Goal: Use online tool/utility: Utilize a website feature to perform a specific function

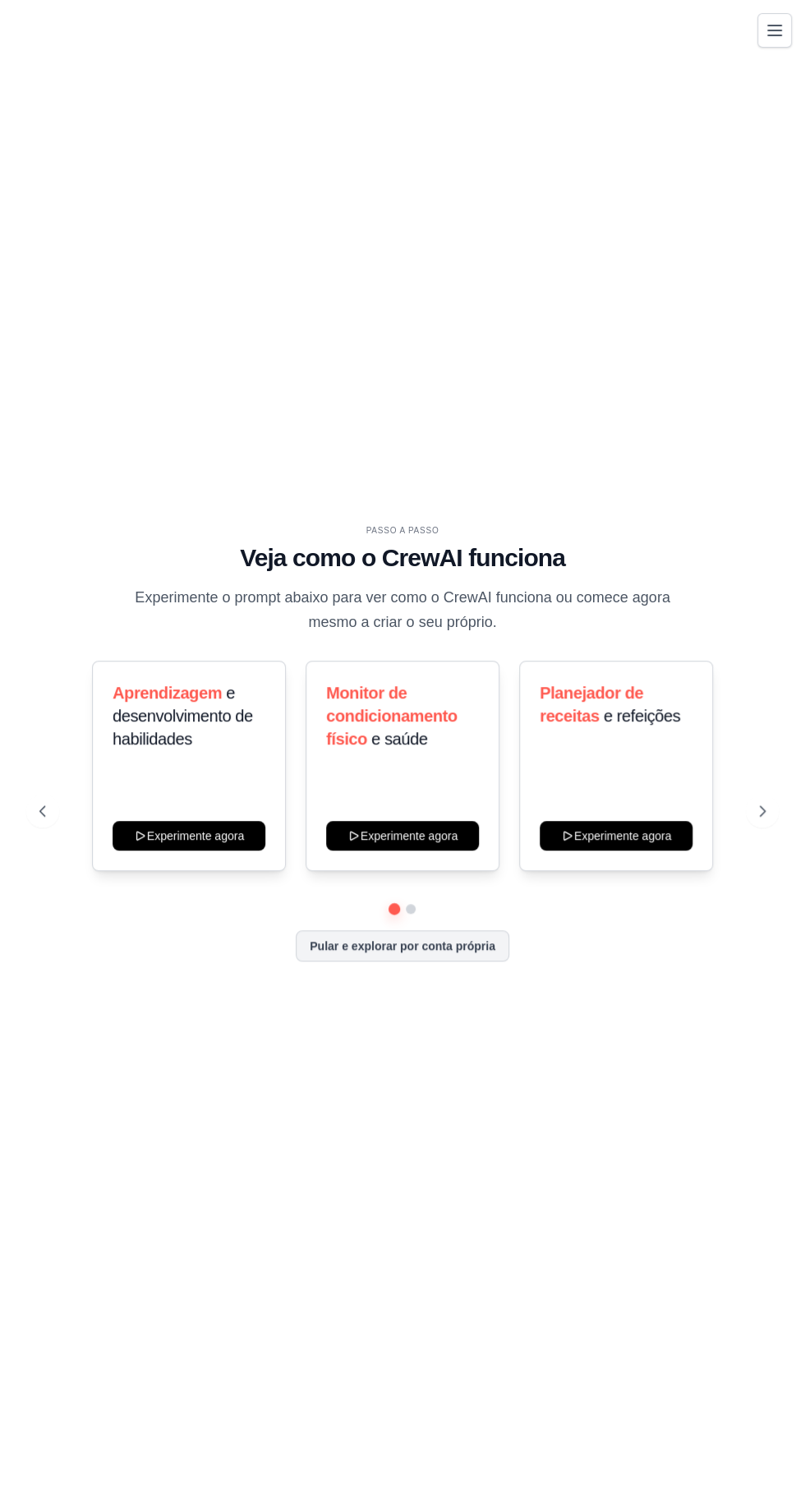
scroll to position [116, 0]
click at [314, 930] on button "Pular e explorar por conta própria" at bounding box center [402, 945] width 213 height 31
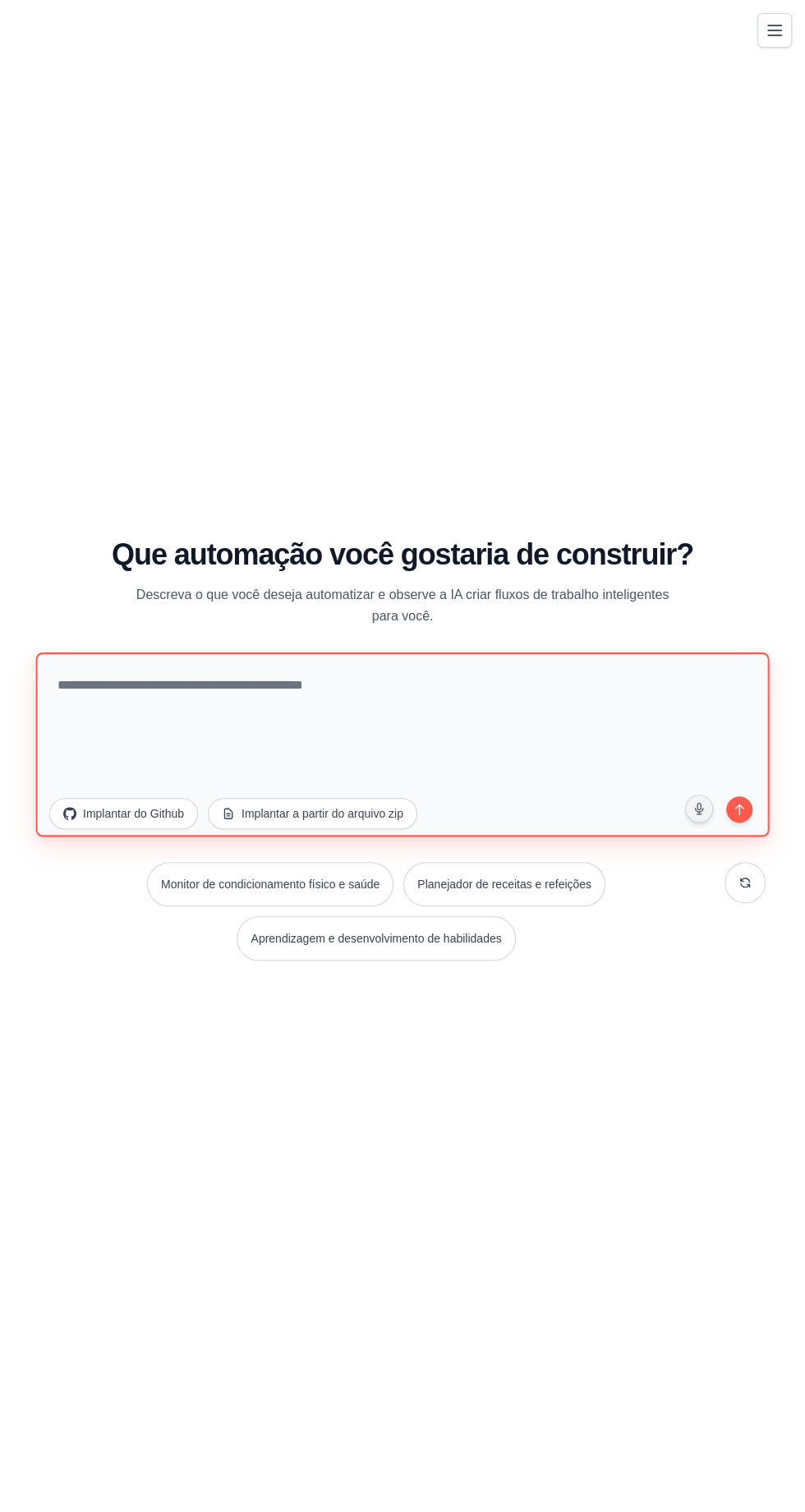
click at [251, 652] on textarea at bounding box center [403, 744] width 733 height 184
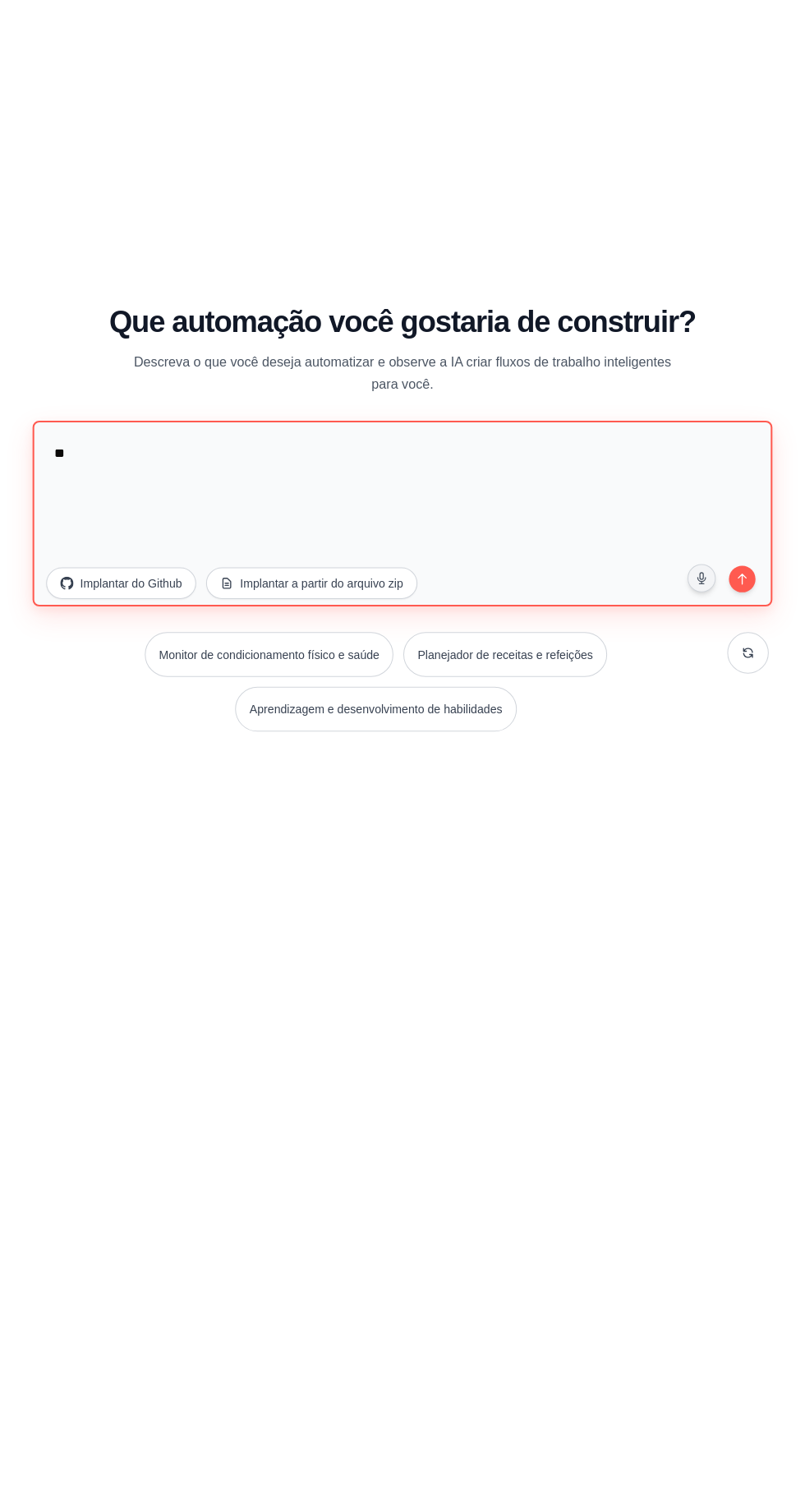
type textarea "*"
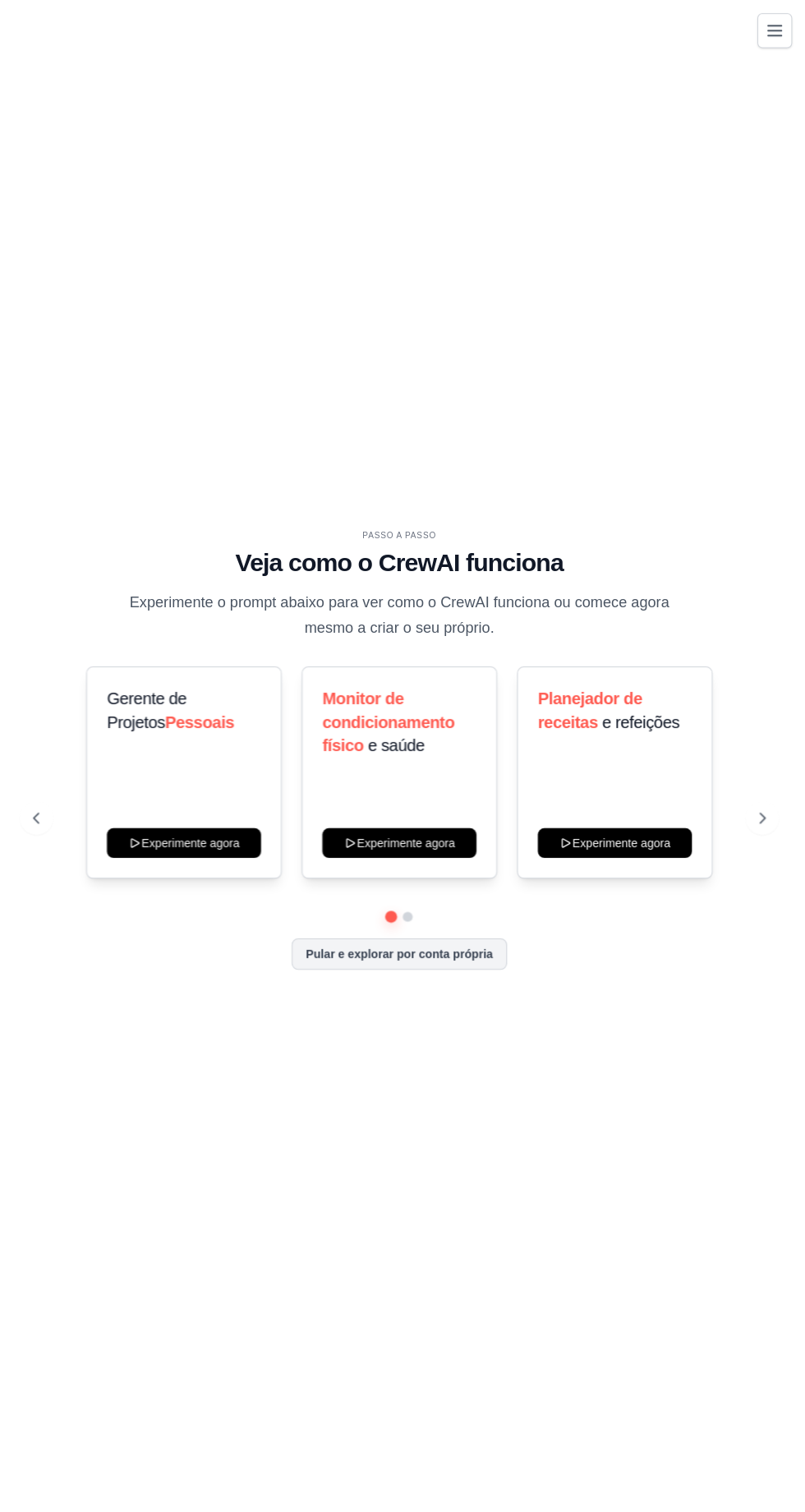
click at [429, 952] on font "Pular e explorar por conta própria" at bounding box center [402, 946] width 185 height 13
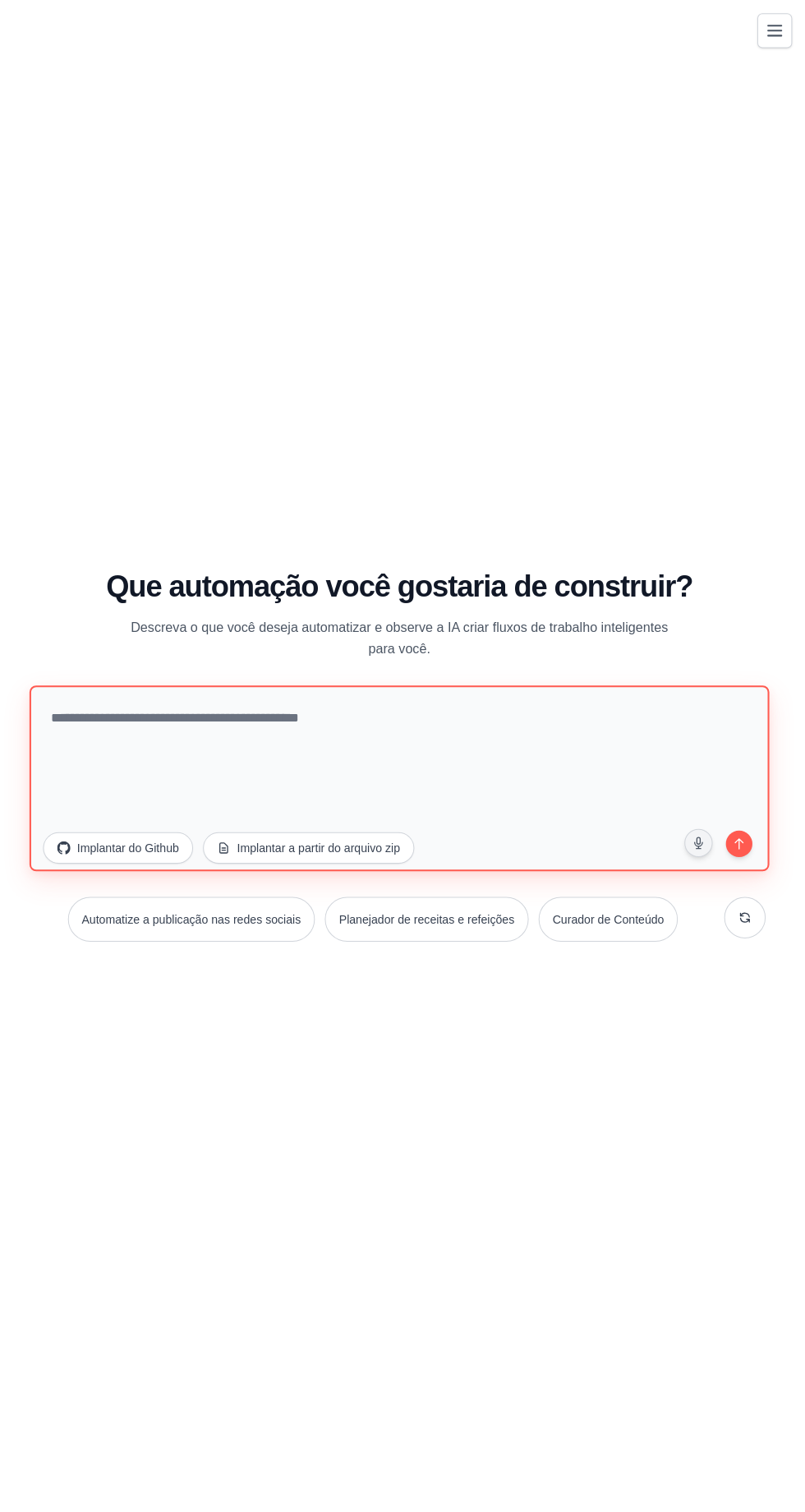
click at [430, 778] on textarea at bounding box center [403, 771] width 733 height 184
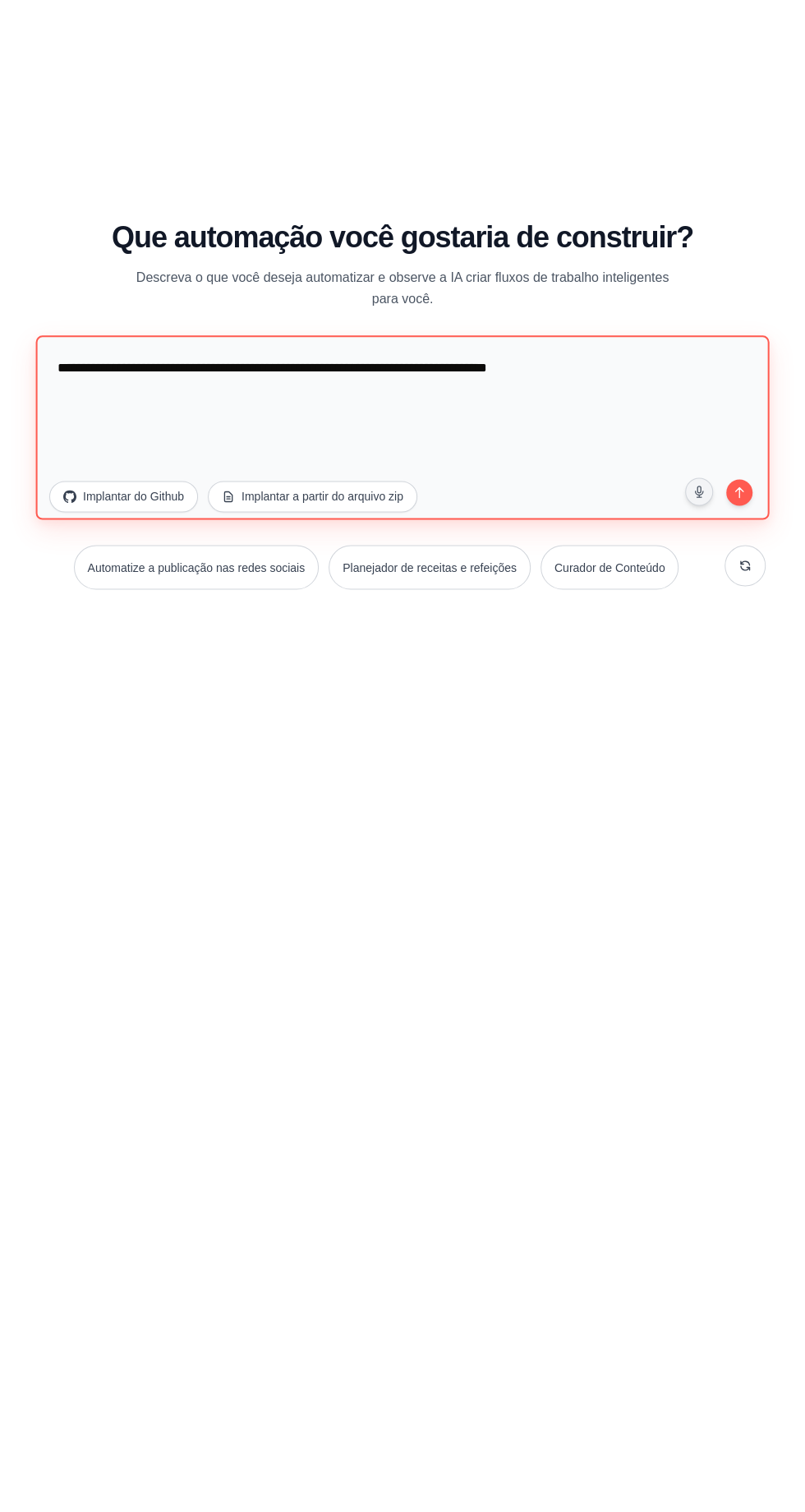
click at [759, 864] on textarea "**********" at bounding box center [403, 771] width 733 height 184
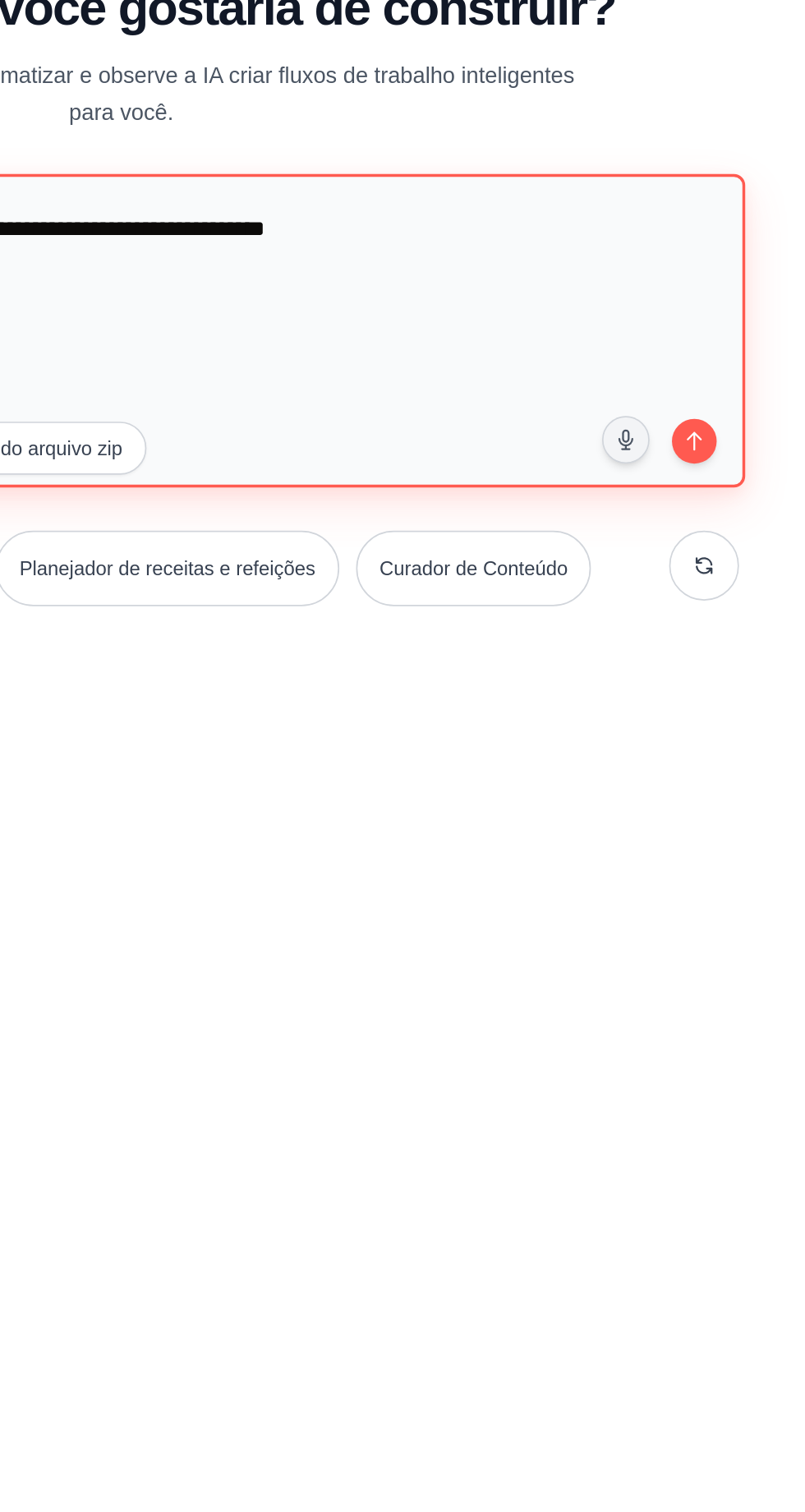
type textarea "**********"
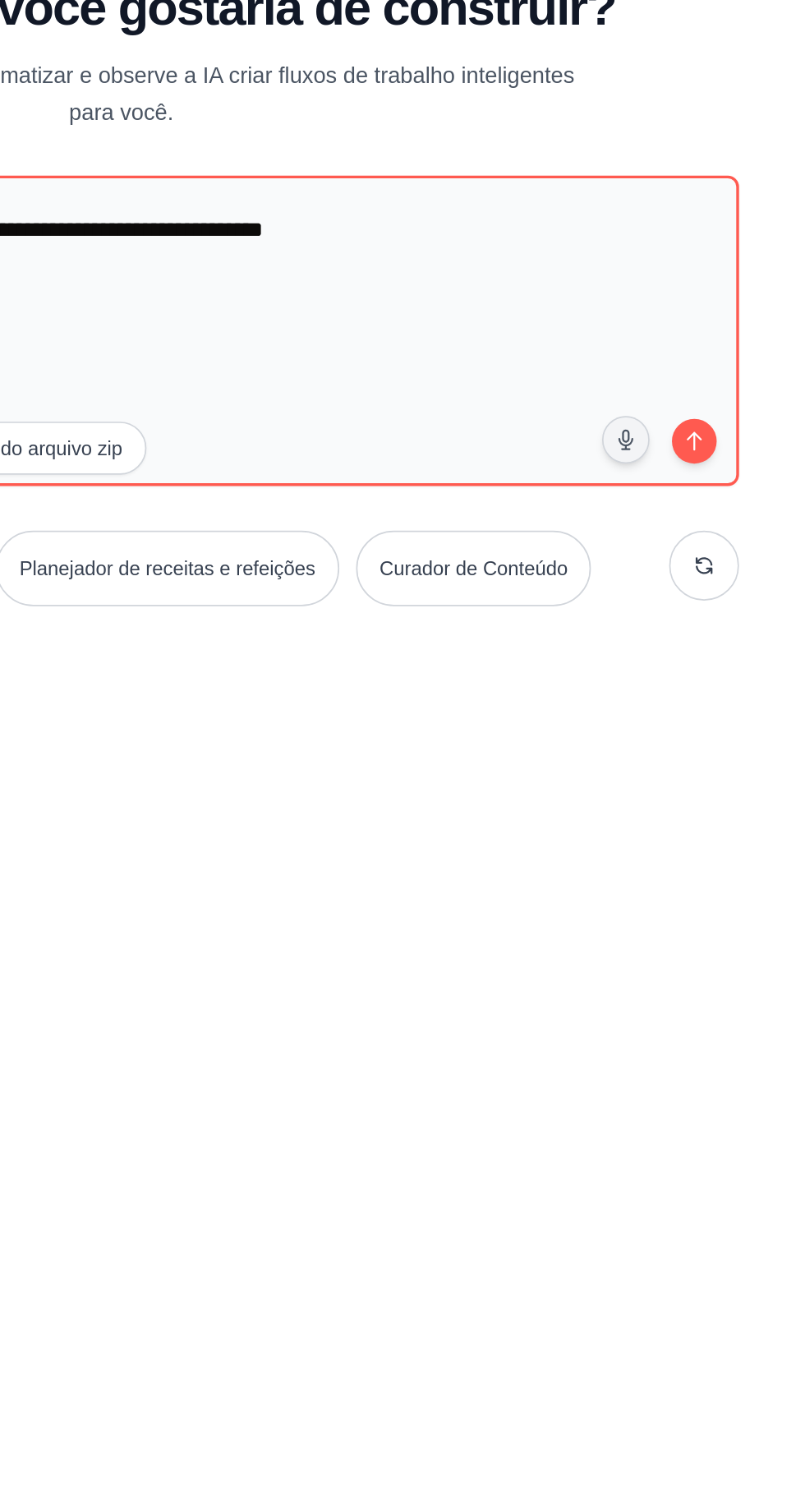
click at [742, 844] on icon "submit" at bounding box center [739, 836] width 16 height 16
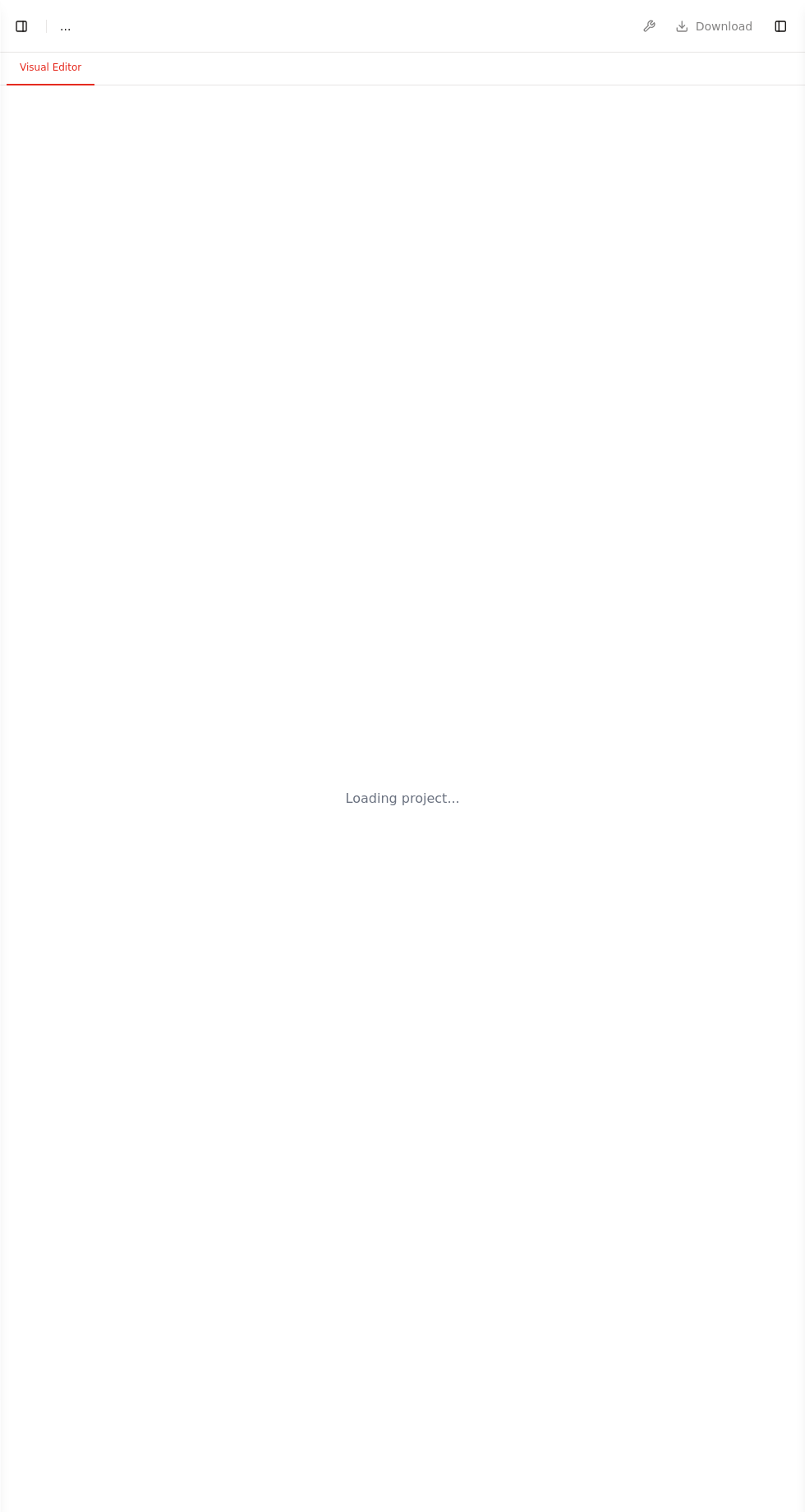
select select "****"
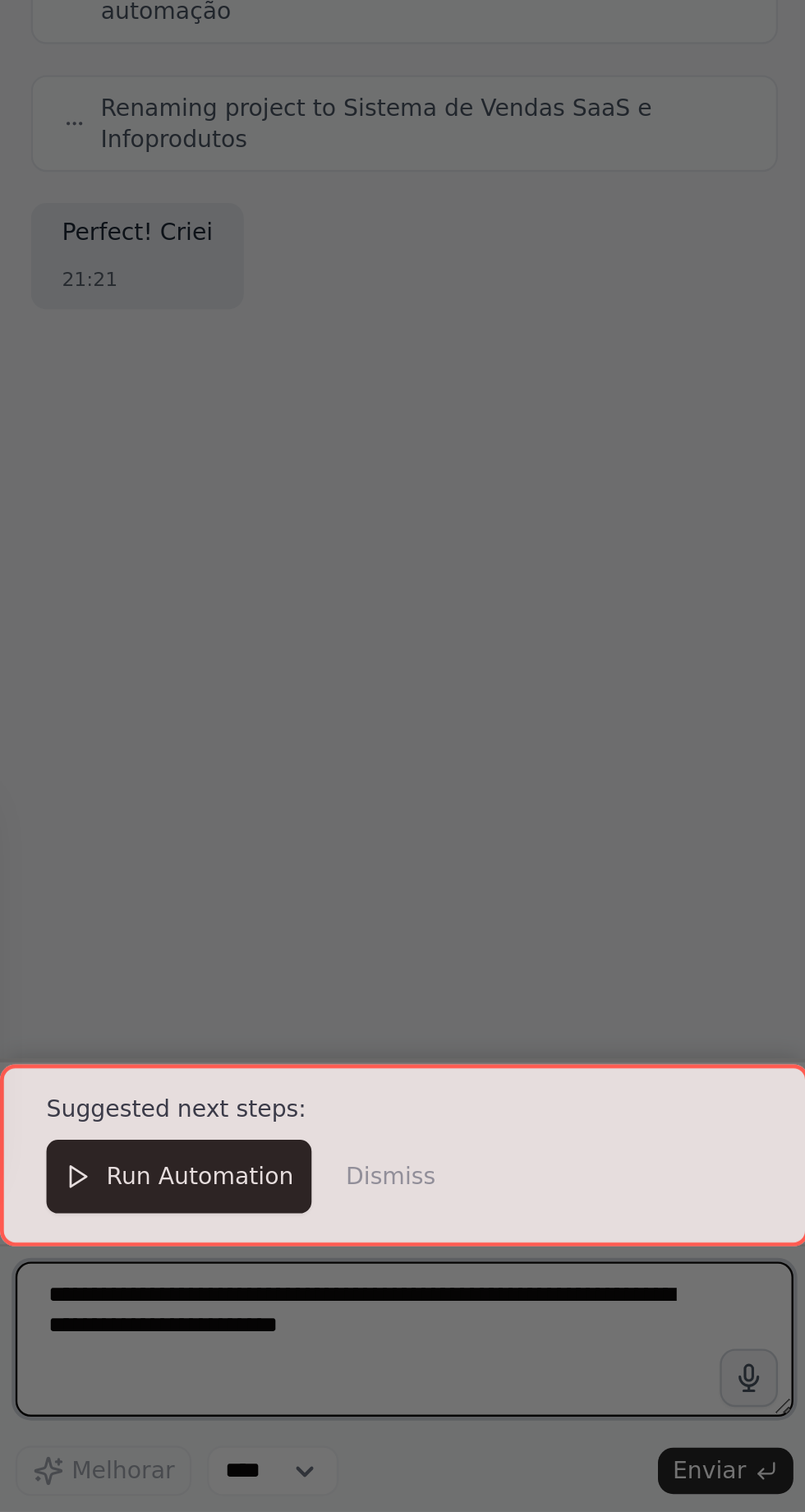
scroll to position [116, 0]
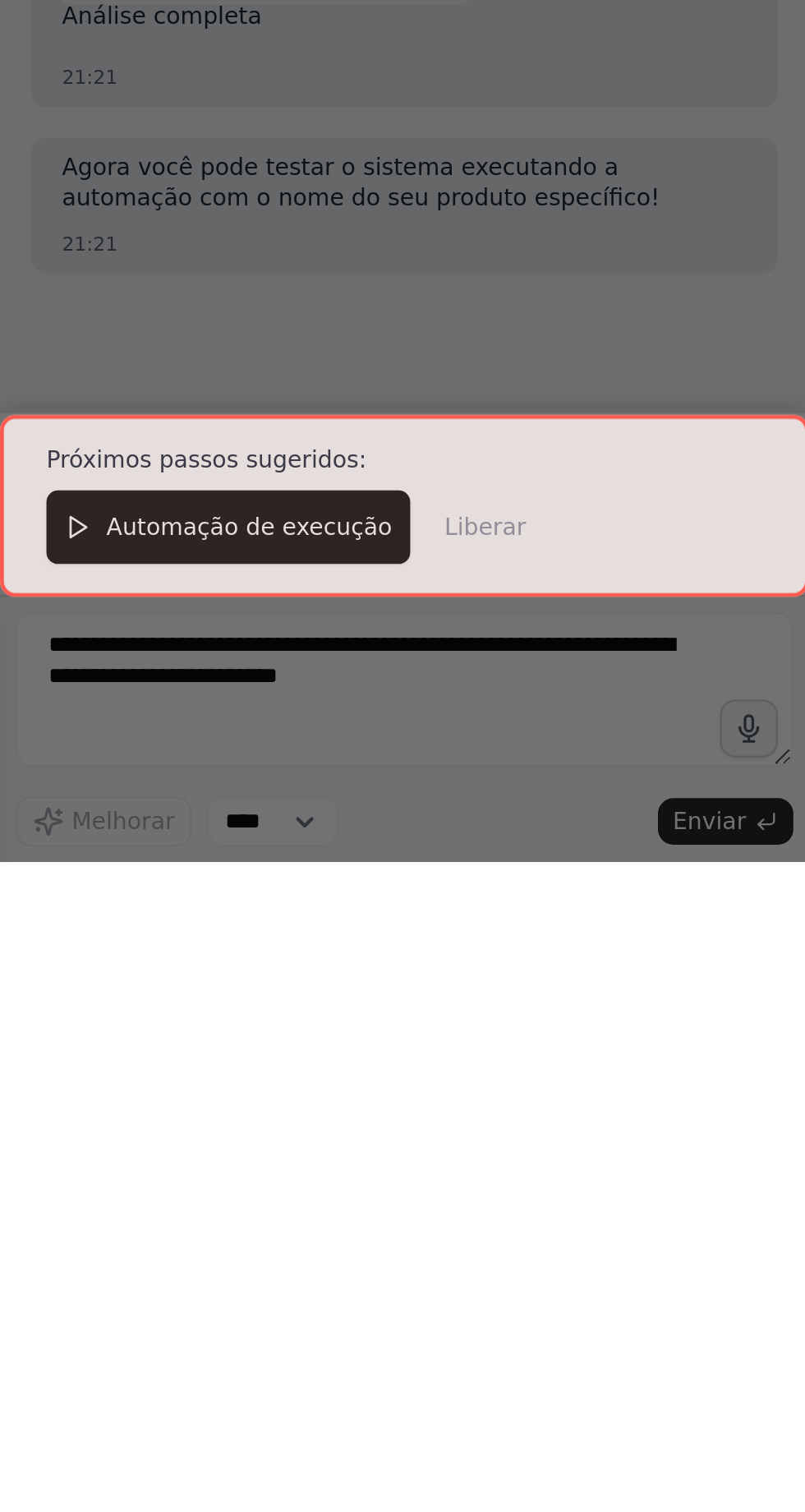
click at [114, 1381] on div at bounding box center [171, 1360] width 343 height 78
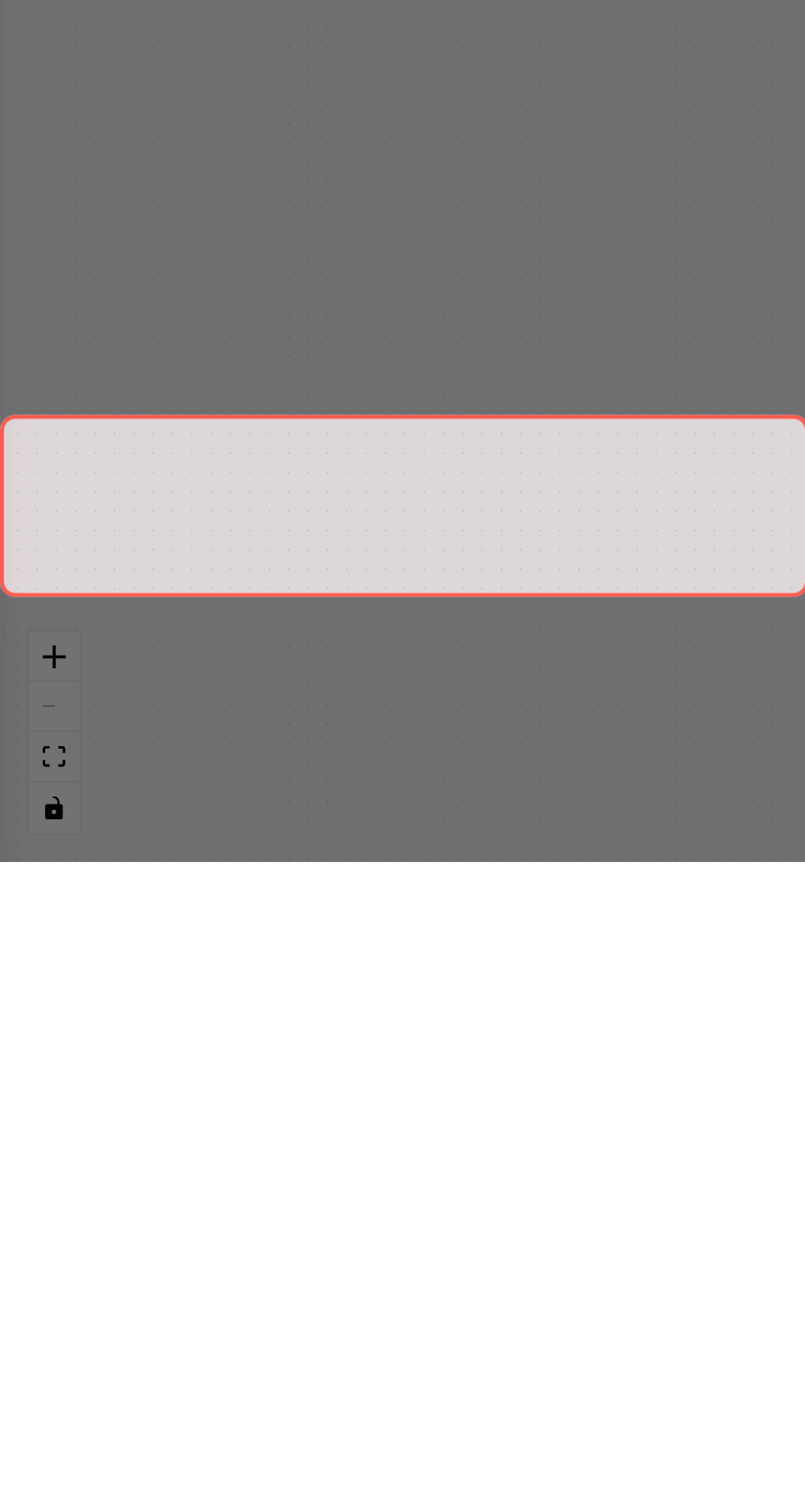
scroll to position [117, 0]
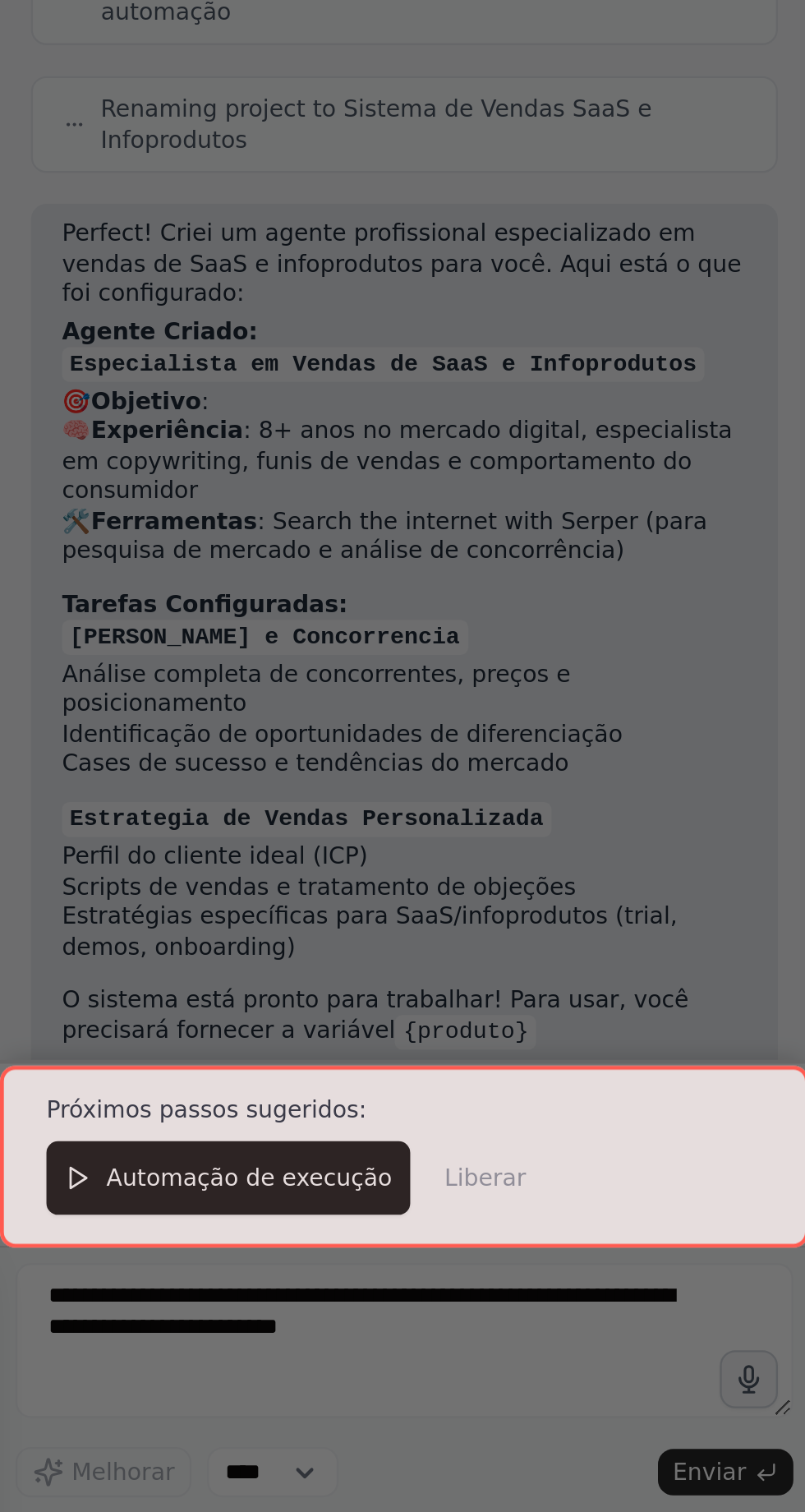
click at [113, 1371] on div at bounding box center [171, 1360] width 343 height 78
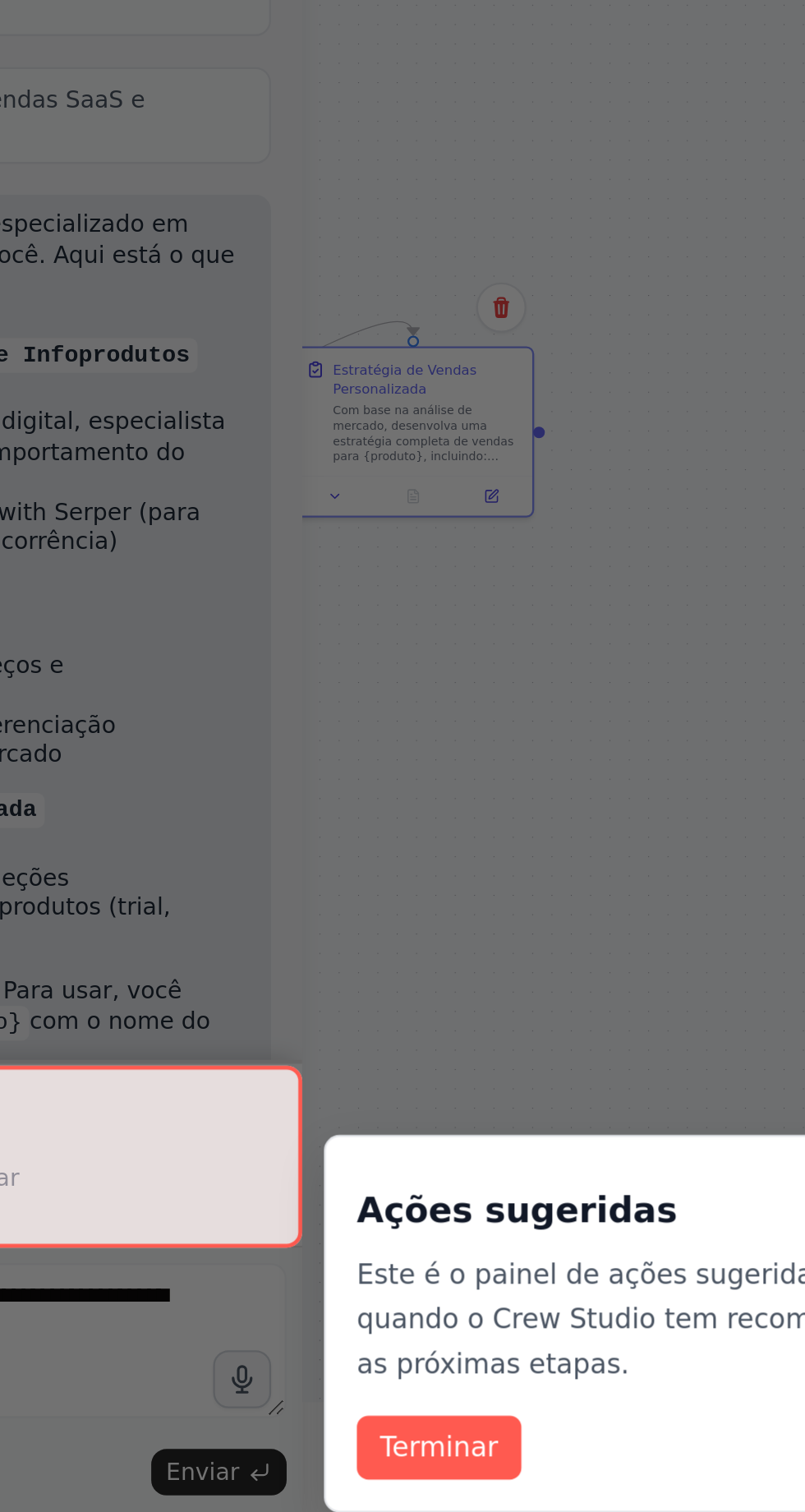
click at [400, 1476] on font "Terminar" at bounding box center [400, 1484] width 50 height 17
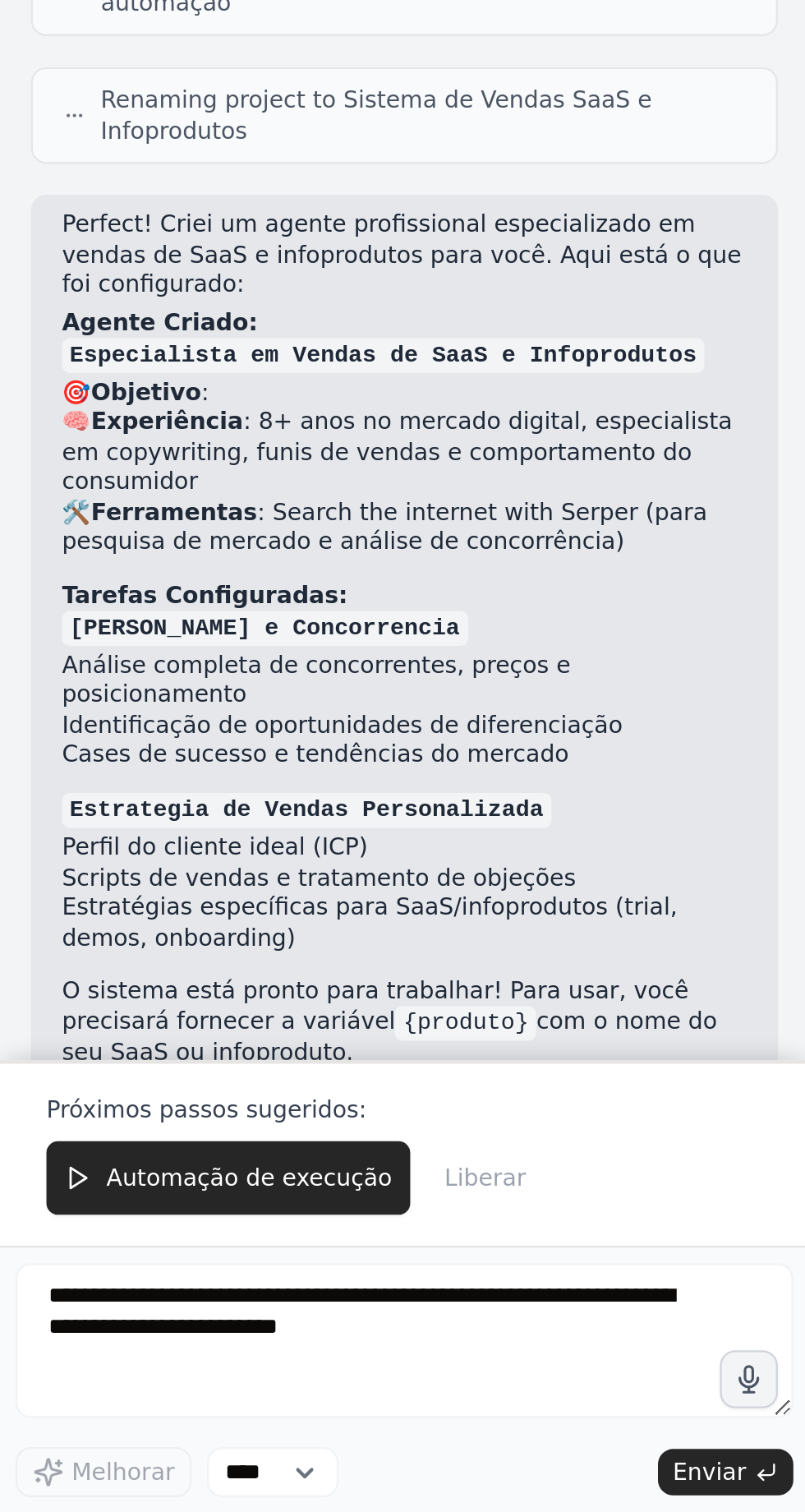
scroll to position [117, 0]
click at [111, 1370] on font "Automação de execução" at bounding box center [106, 1370] width 121 height 12
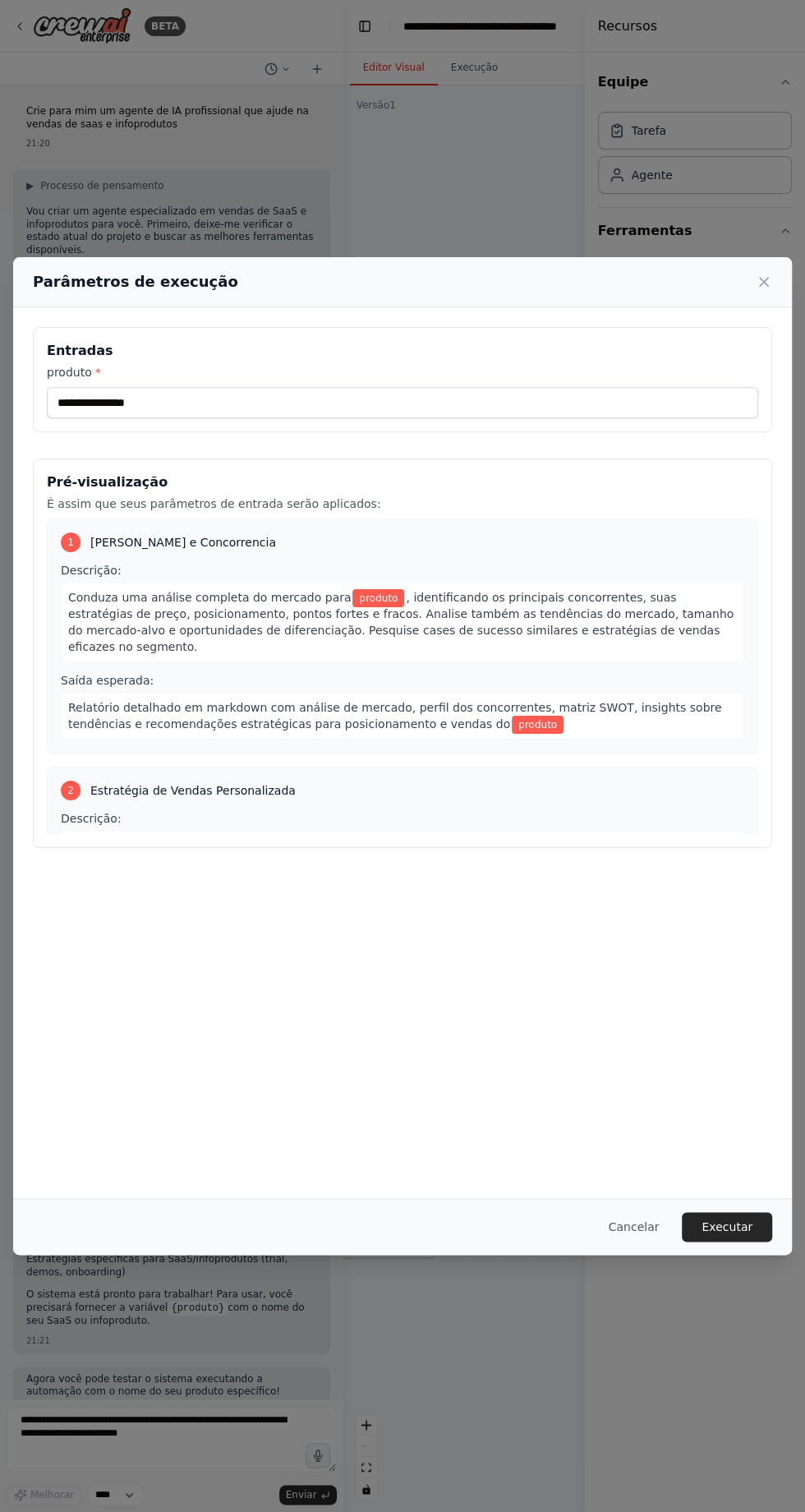
scroll to position [62, 0]
click at [742, 1233] on font "Executar" at bounding box center [727, 1227] width 51 height 13
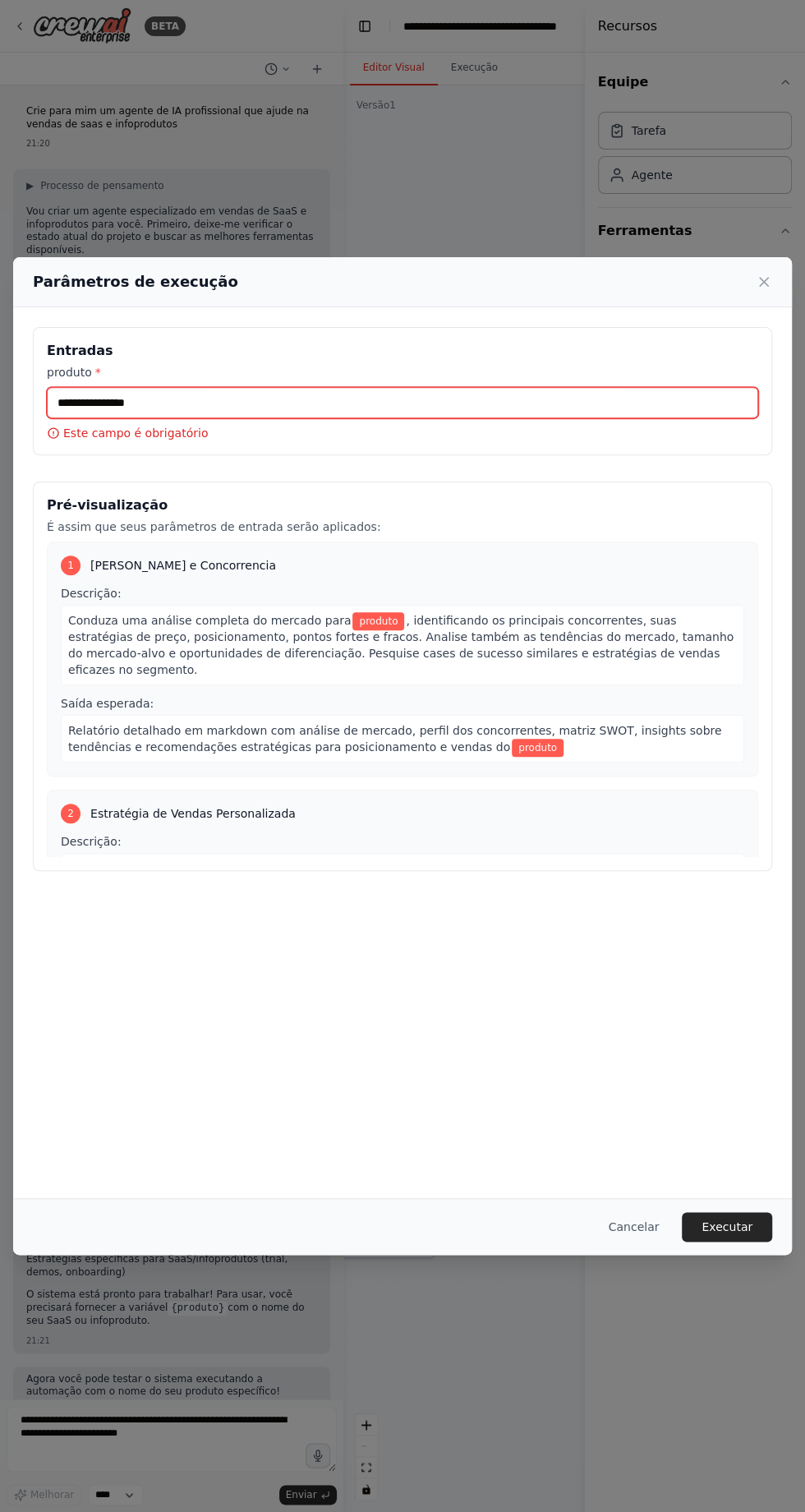
click at [428, 387] on input "produto *" at bounding box center [403, 402] width 711 height 31
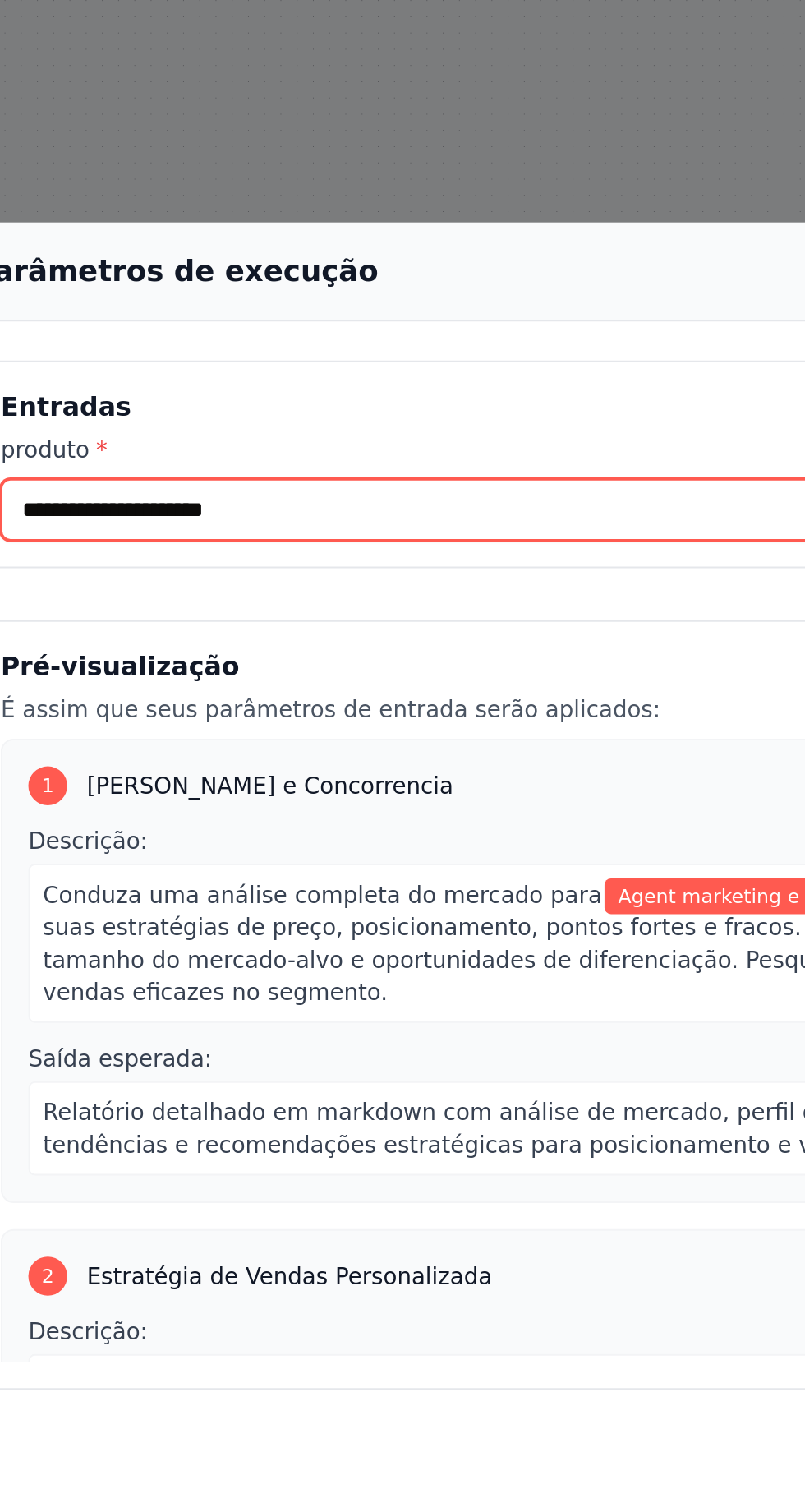
type input "**********"
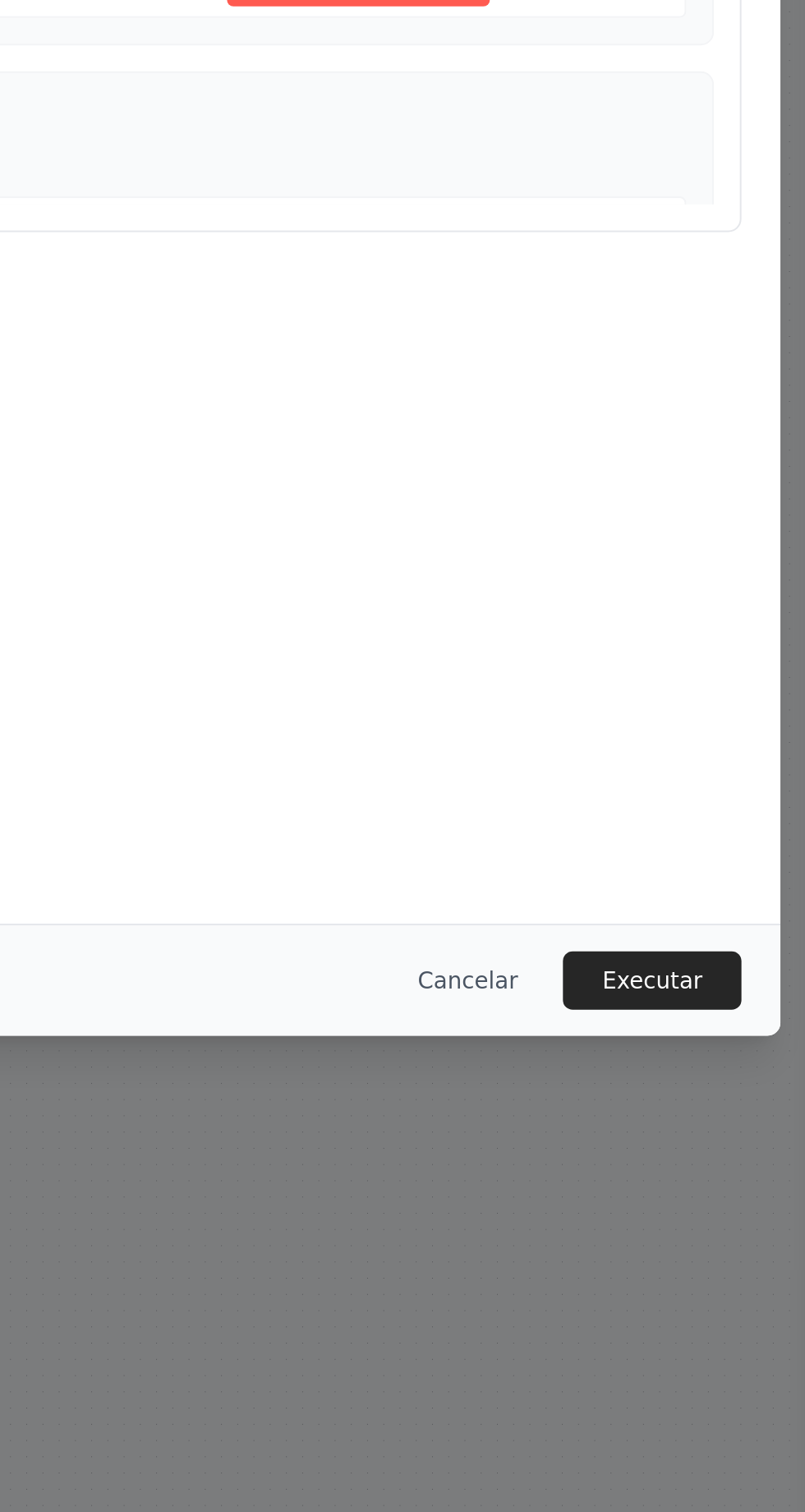
scroll to position [99, 0]
click at [727, 1233] on font "Executar" at bounding box center [727, 1227] width 51 height 13
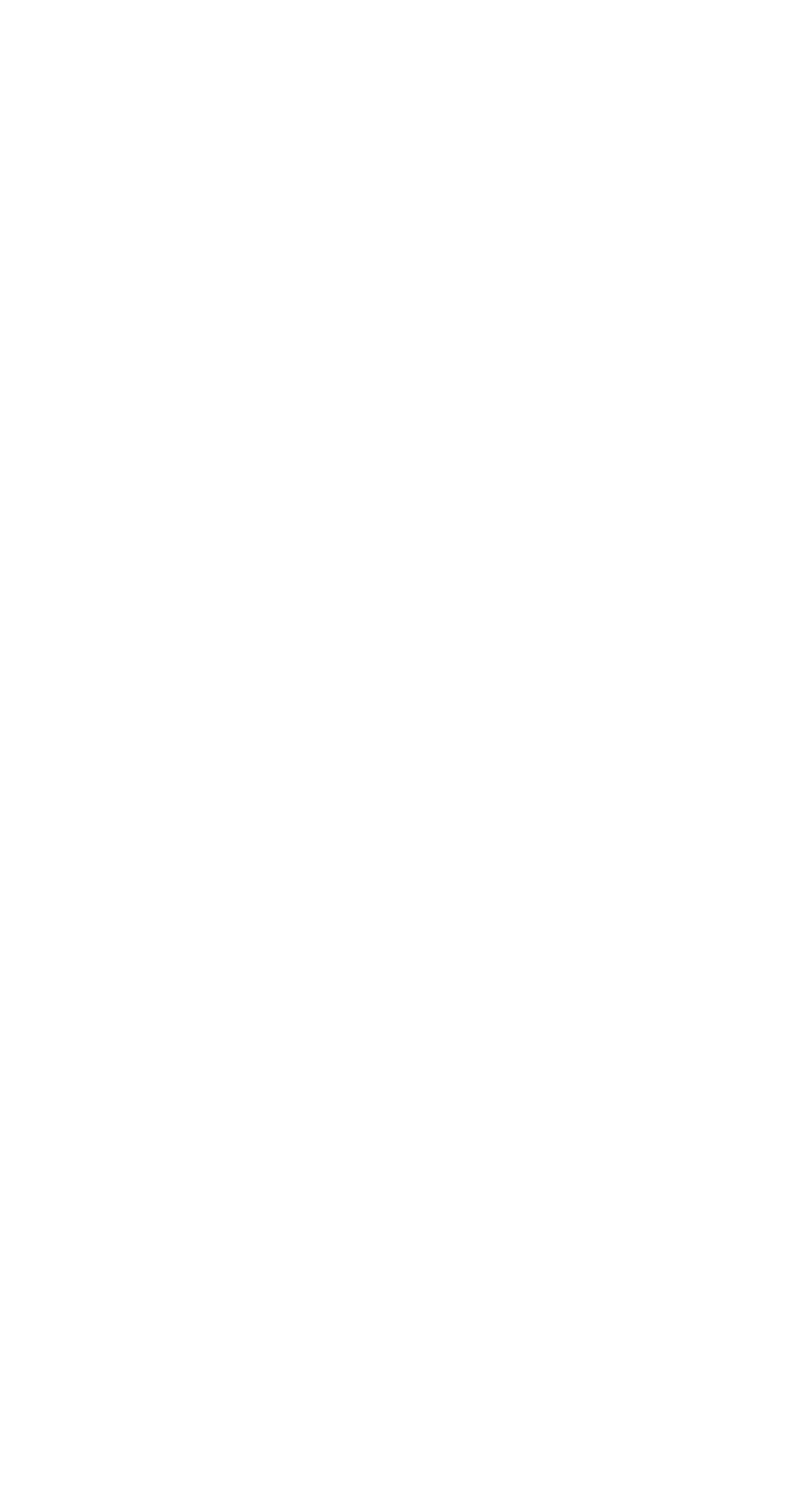
scroll to position [0, 0]
